Goal: Transaction & Acquisition: Book appointment/travel/reservation

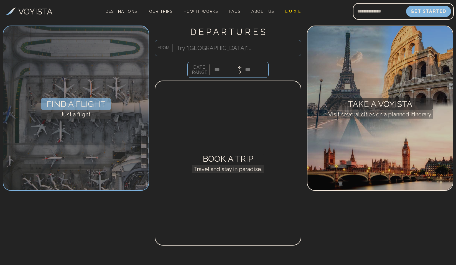
click at [61, 96] on div "Find a Flight Just a flight." at bounding box center [76, 108] width 146 height 165
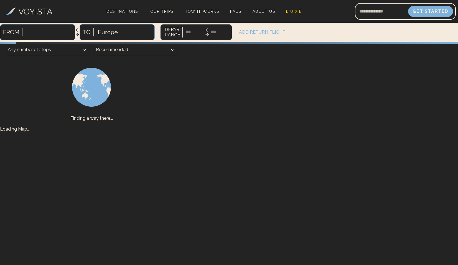
click at [61, 105] on div at bounding box center [91, 86] width 175 height 55
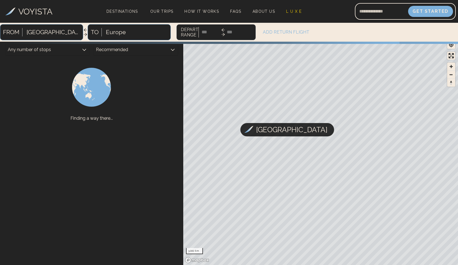
click at [46, 34] on div at bounding box center [54, 32] width 54 height 10
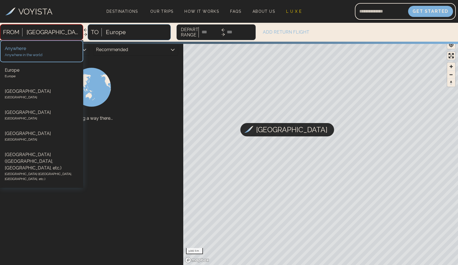
click at [52, 32] on div at bounding box center [54, 32] width 54 height 10
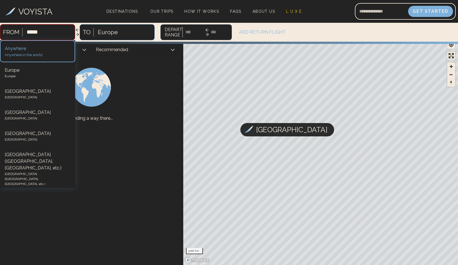
type input "******"
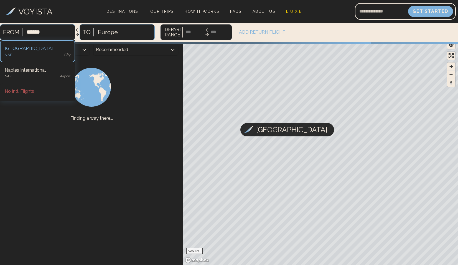
click at [35, 51] on div "[GEOGRAPHIC_DATA]" at bounding box center [38, 48] width 66 height 7
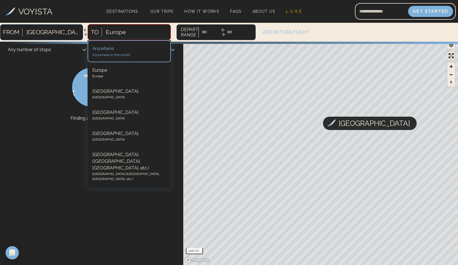
click at [112, 32] on div at bounding box center [116, 32] width 20 height 10
type input "***"
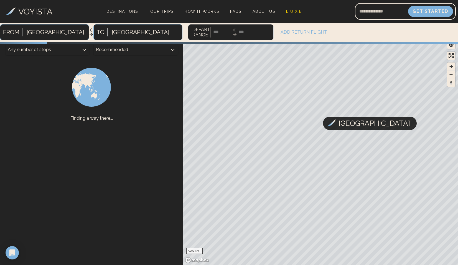
click at [193, 32] on span "DEPART RANGE" at bounding box center [202, 32] width 18 height 11
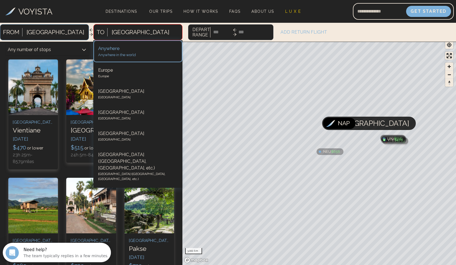
click at [125, 32] on div "[GEOGRAPHIC_DATA]" at bounding box center [145, 32] width 73 height 12
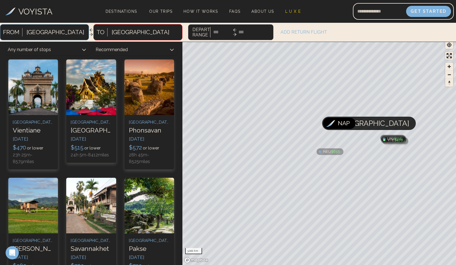
drag, startPoint x: 125, startPoint y: 32, endPoint x: 105, endPoint y: 30, distance: 19.8
click at [109, 30] on div "[GEOGRAPHIC_DATA]" at bounding box center [145, 32] width 73 height 12
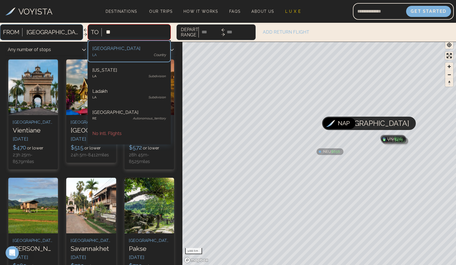
type input "***"
click at [103, 50] on div "Los Angeles International" at bounding box center [129, 48] width 74 height 7
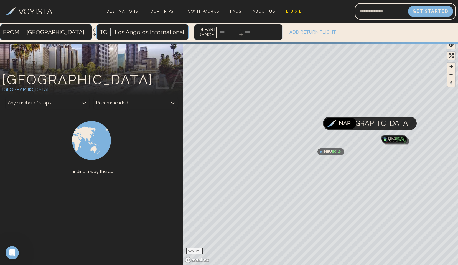
click at [199, 31] on span "DEPART RANGE" at bounding box center [208, 32] width 18 height 11
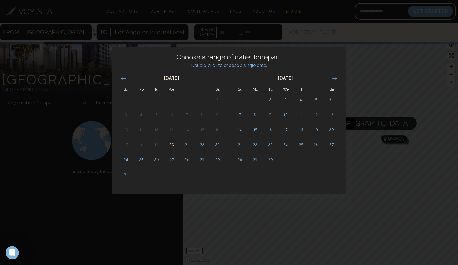
click at [175, 144] on td "20" at bounding box center [171, 144] width 15 height 15
type input "******"
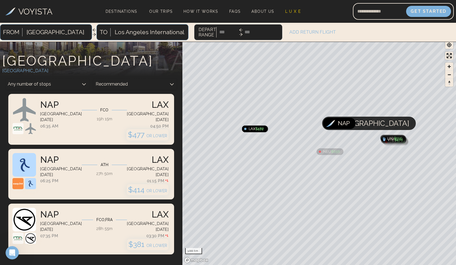
scroll to position [21, 0]
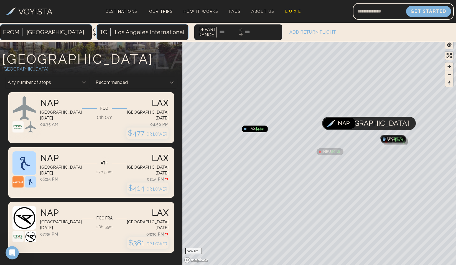
click at [127, 121] on div "1 stop FCO 19h 15m" at bounding box center [104, 111] width 45 height 31
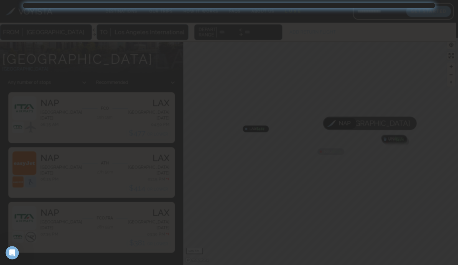
click at [141, 75] on div at bounding box center [229, 132] width 458 height 265
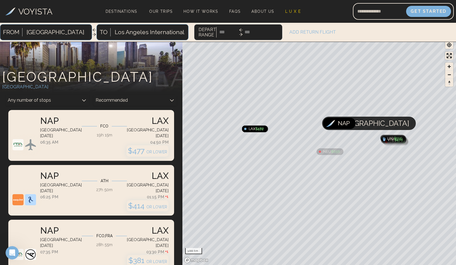
scroll to position [0, 0]
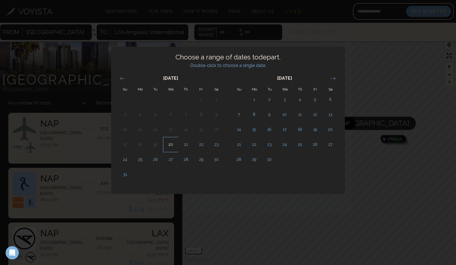
click at [174, 143] on td "20" at bounding box center [170, 144] width 15 height 15
type input "******"
click at [187, 145] on td "21" at bounding box center [185, 144] width 15 height 15
type input "******"
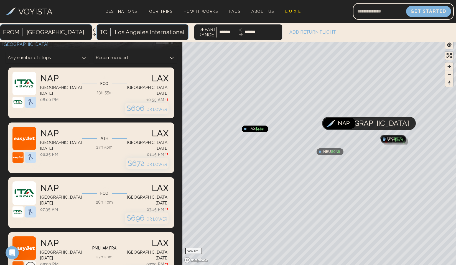
scroll to position [47, 0]
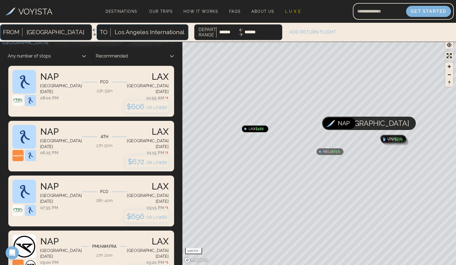
click at [108, 85] on div "FCO" at bounding box center [104, 82] width 8 height 6
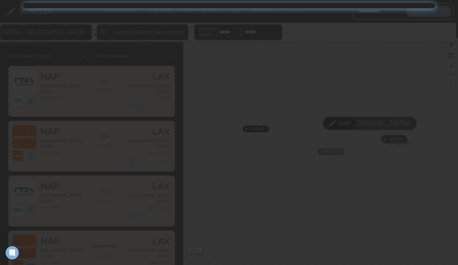
click at [129, 93] on div at bounding box center [229, 132] width 458 height 265
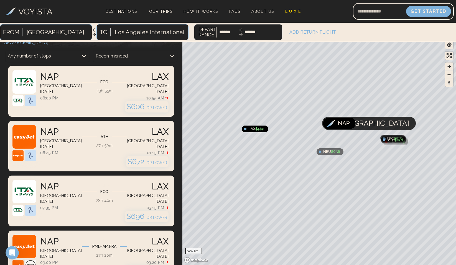
click at [122, 94] on div "1 stop FCO 23h 55m" at bounding box center [104, 85] width 45 height 31
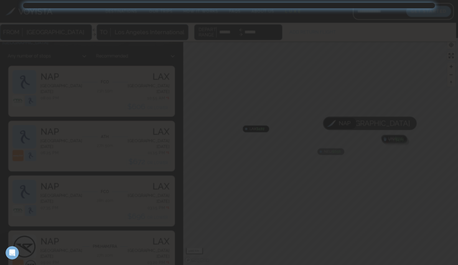
click at [118, 89] on div at bounding box center [229, 132] width 458 height 265
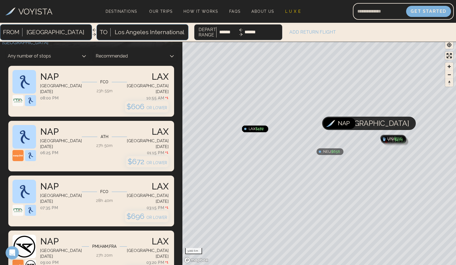
scroll to position [64, 0]
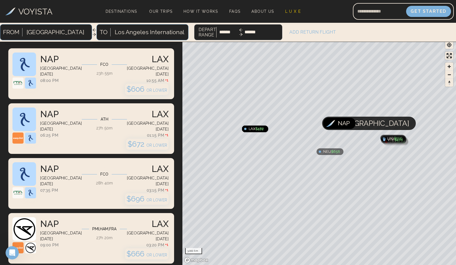
click at [127, 82] on div "1 stop FCO 23h 55m" at bounding box center [104, 67] width 45 height 31
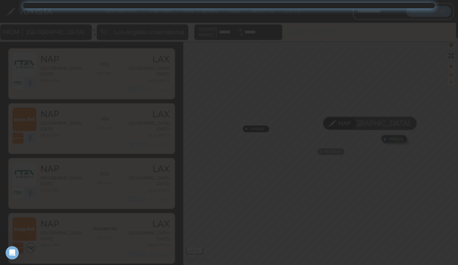
click at [119, 85] on div at bounding box center [229, 132] width 458 height 265
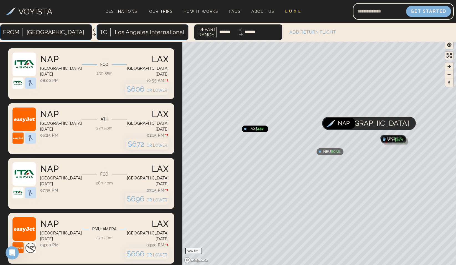
click at [156, 91] on span "OR LOWER" at bounding box center [156, 90] width 21 height 4
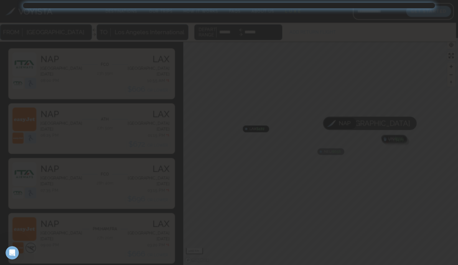
click at [215, 77] on div at bounding box center [229, 132] width 458 height 265
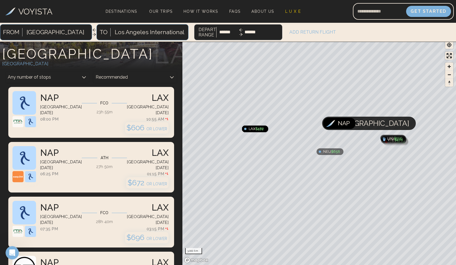
scroll to position [27, 0]
